Goal: Information Seeking & Learning: Learn about a topic

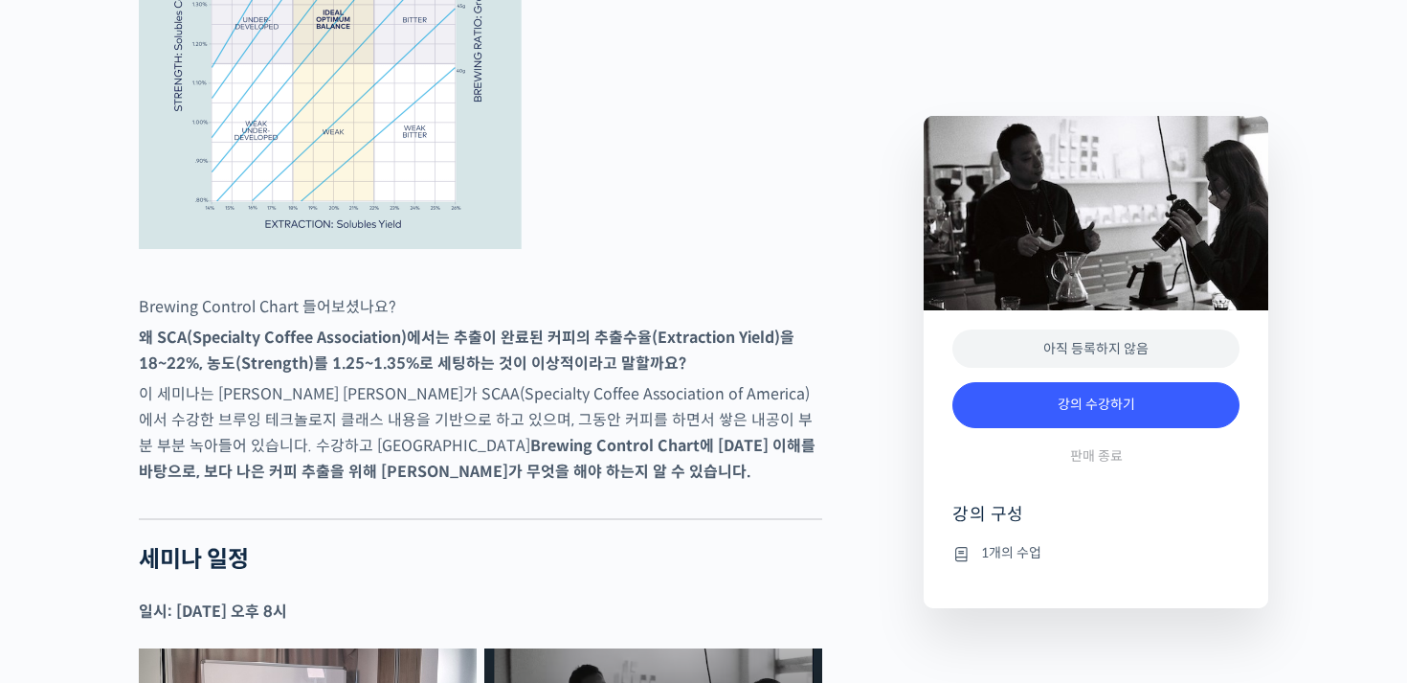
scroll to position [1063, 0]
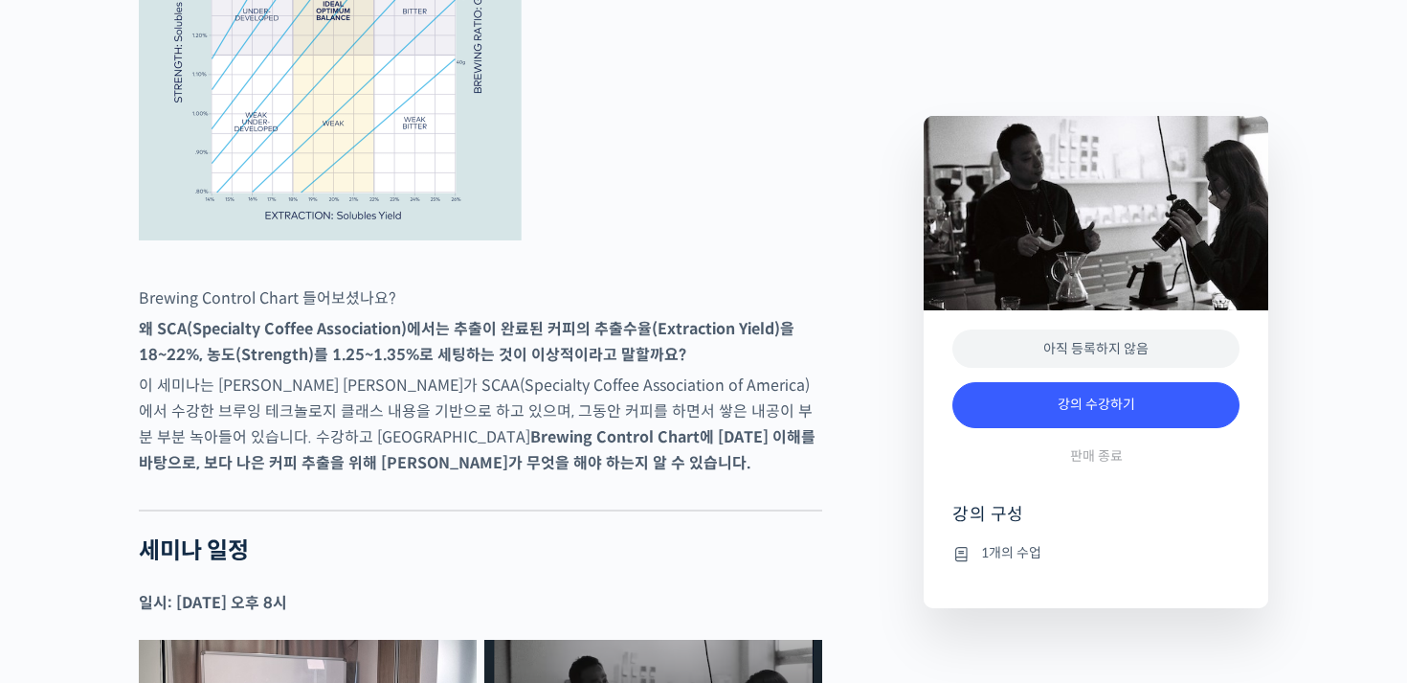
click at [704, 393] on p "이 세미나는 유승권 대표가 SCAA(Specialty Coffee Association of America)에서 수강한 브루잉 테크놀로지 클래…" at bounding box center [481, 423] width 684 height 103
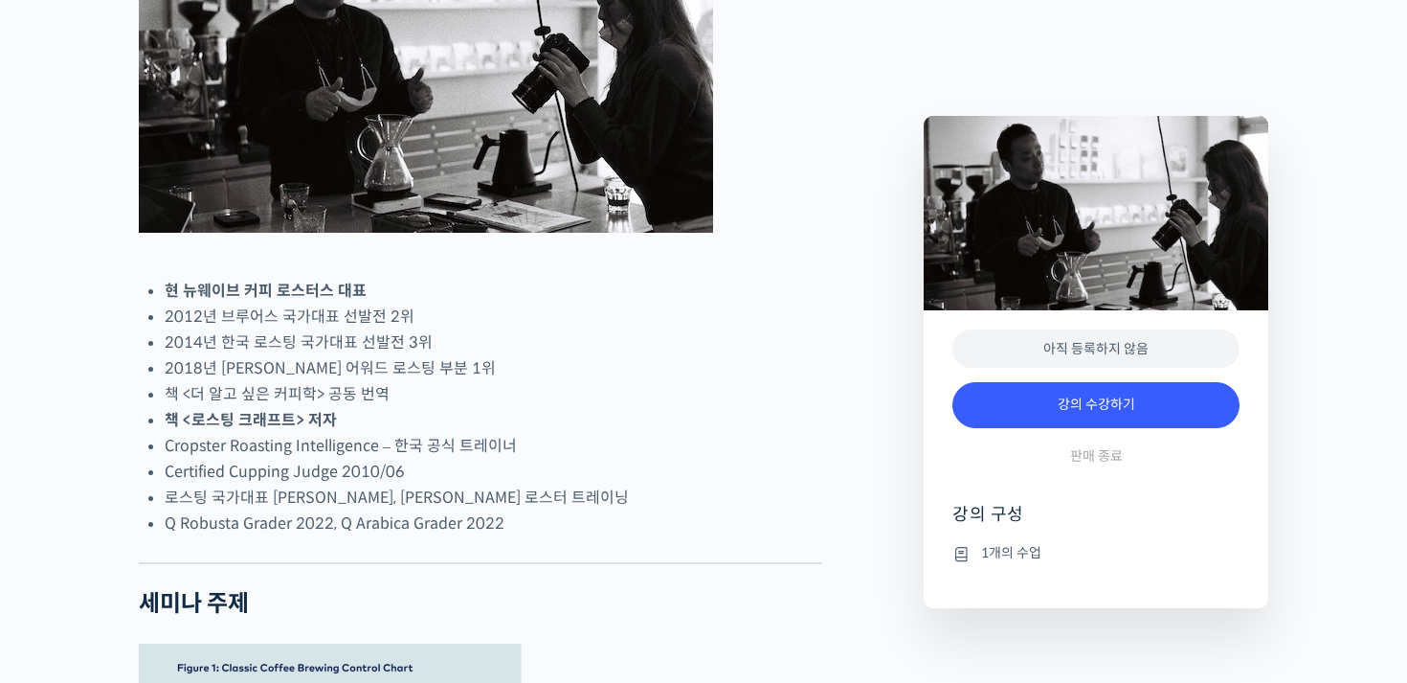
scroll to position [0, 0]
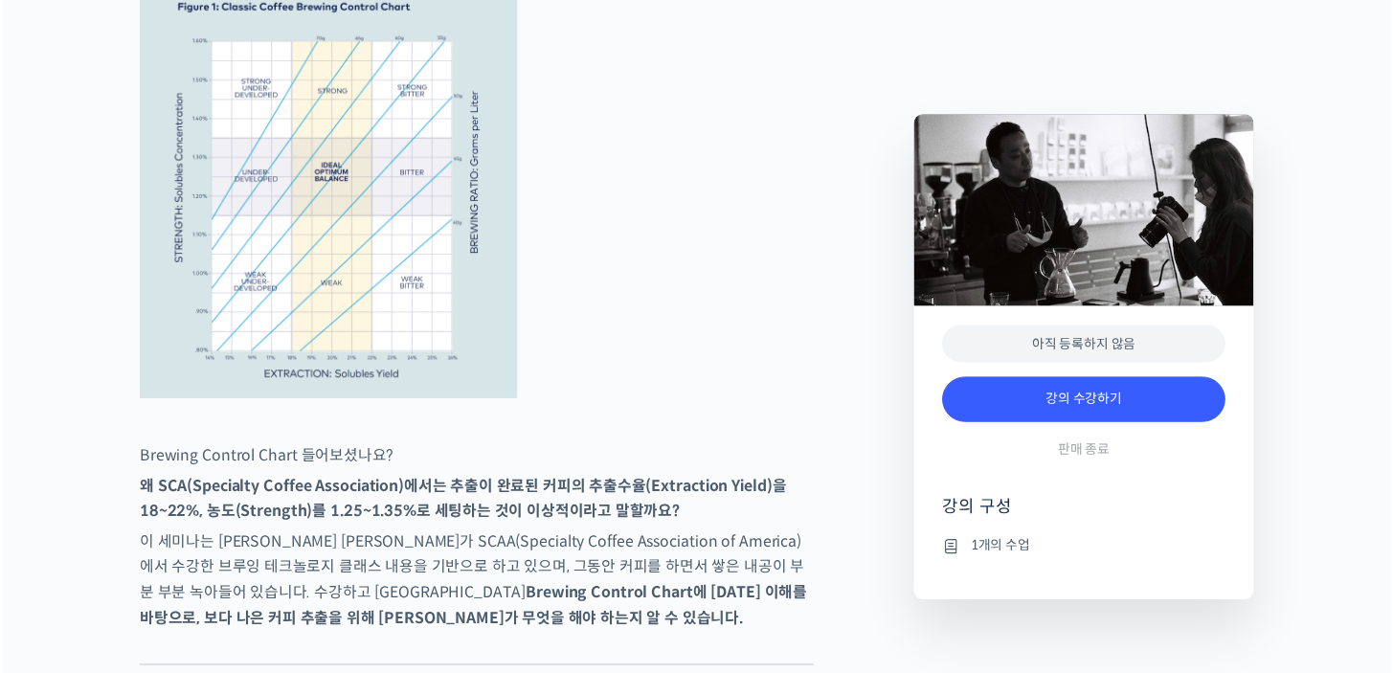
scroll to position [878, 0]
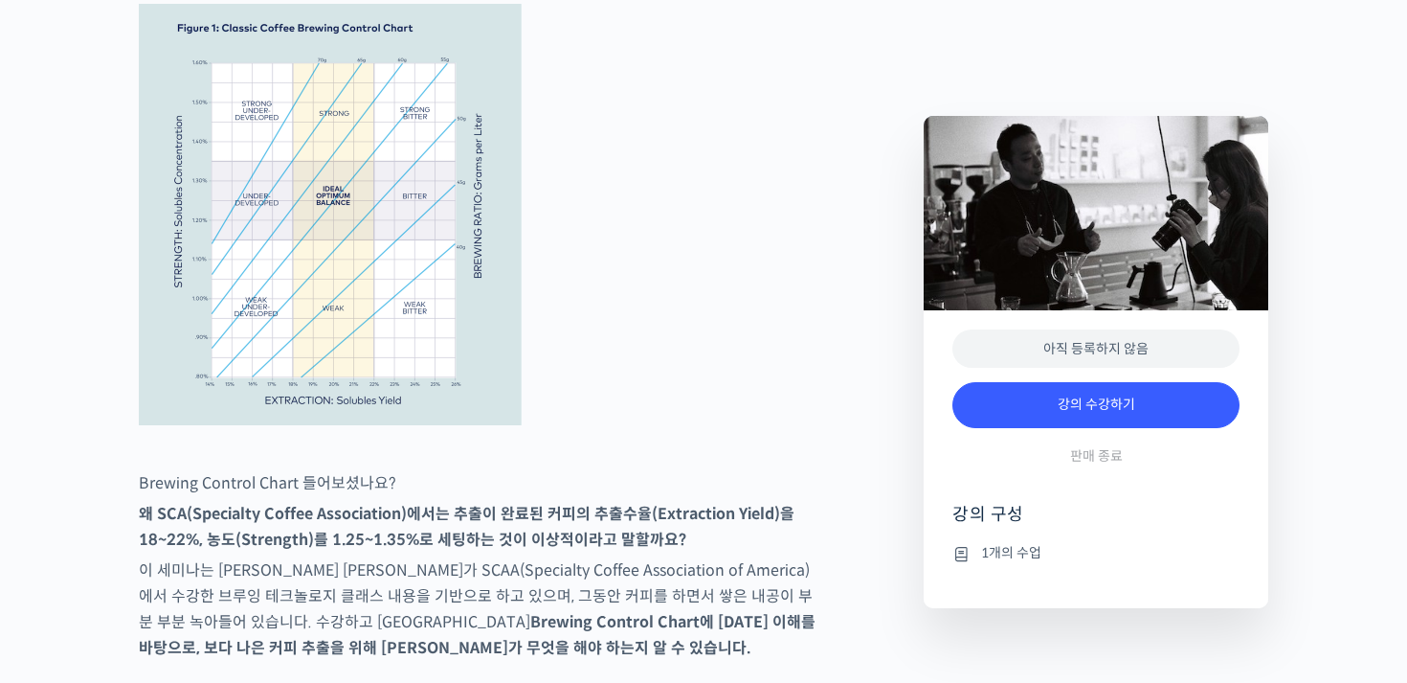
click at [377, 284] on img at bounding box center [330, 214] width 383 height 421
click at [488, 381] on img at bounding box center [330, 214] width 383 height 421
